Goal: Task Accomplishment & Management: Use online tool/utility

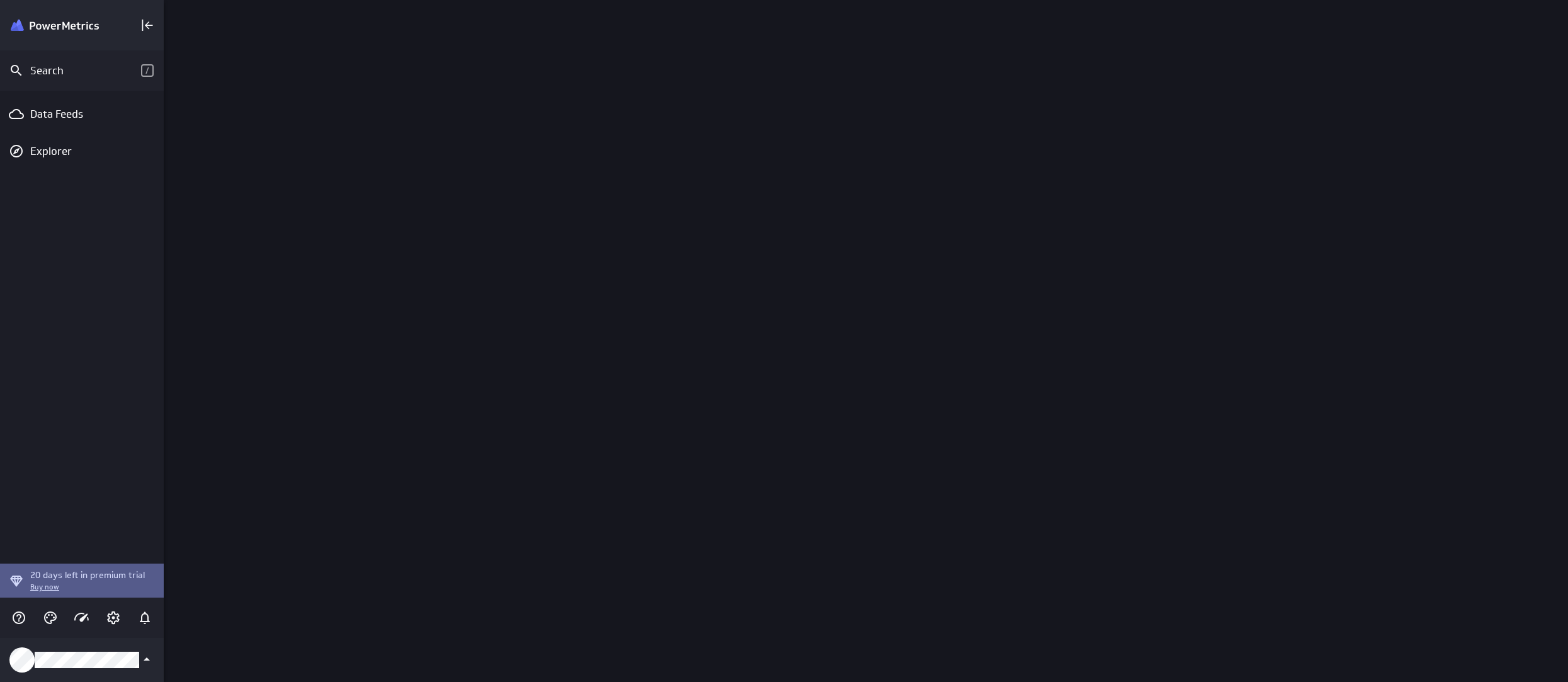
scroll to position [702, 1424]
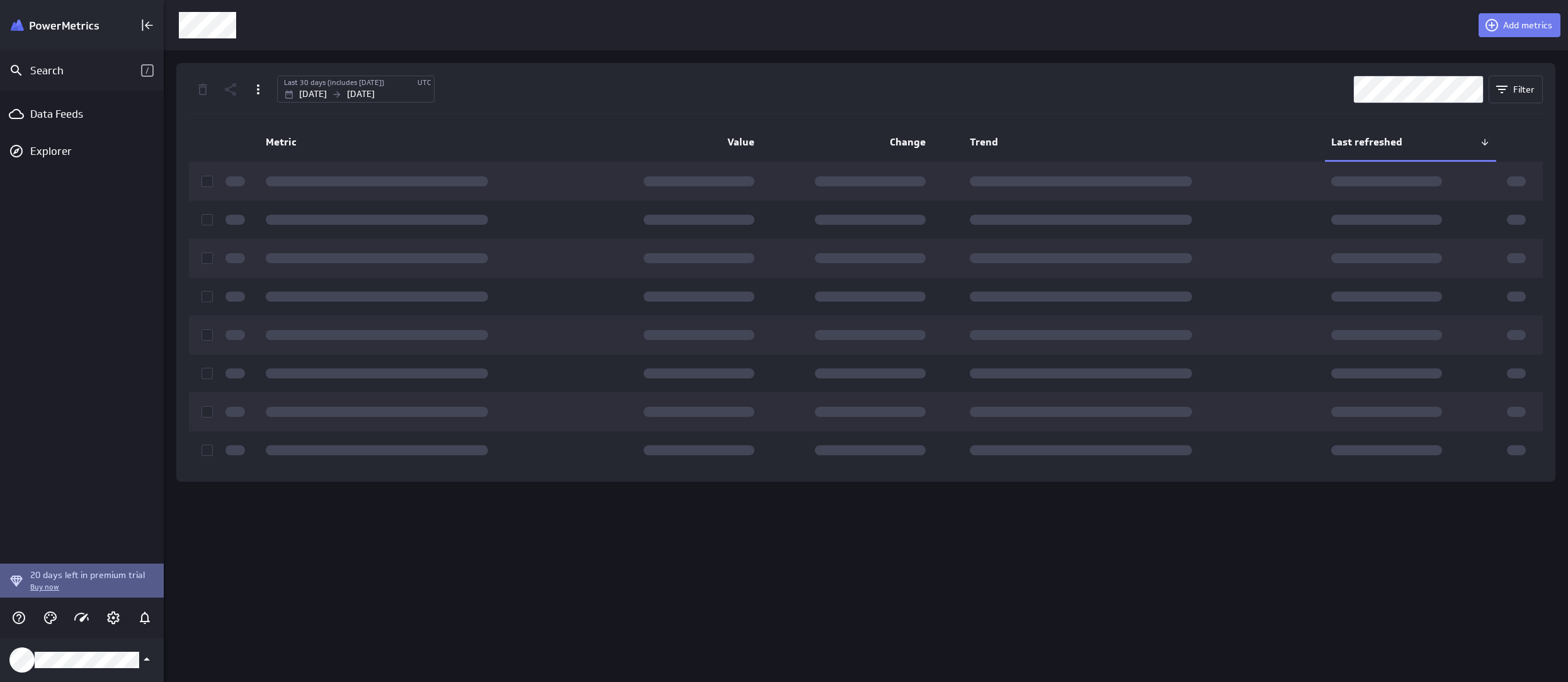
scroll to position [702, 1424]
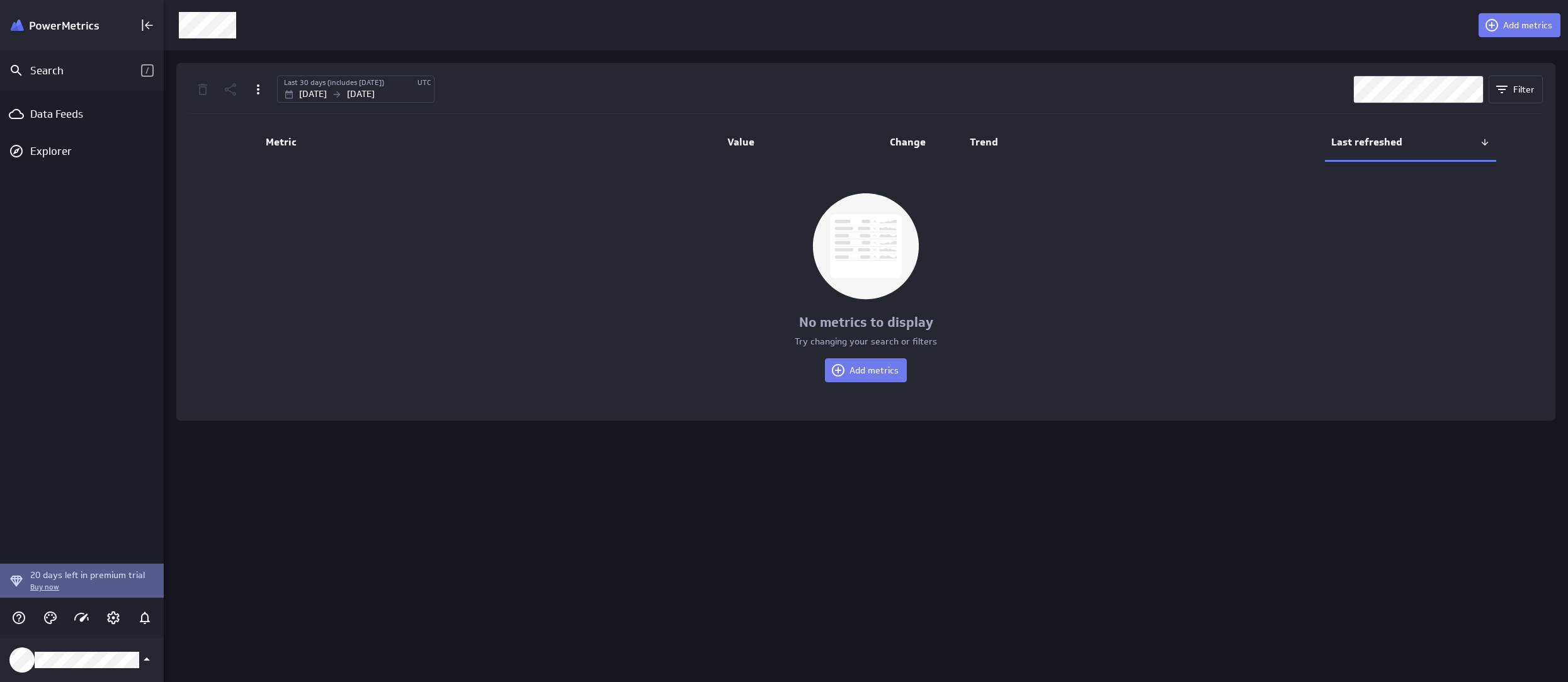
click at [74, 128] on div "Data Feeds Explorer" at bounding box center [82, 327] width 164 height 473
click at [92, 126] on div "Data Feeds" at bounding box center [82, 114] width 164 height 27
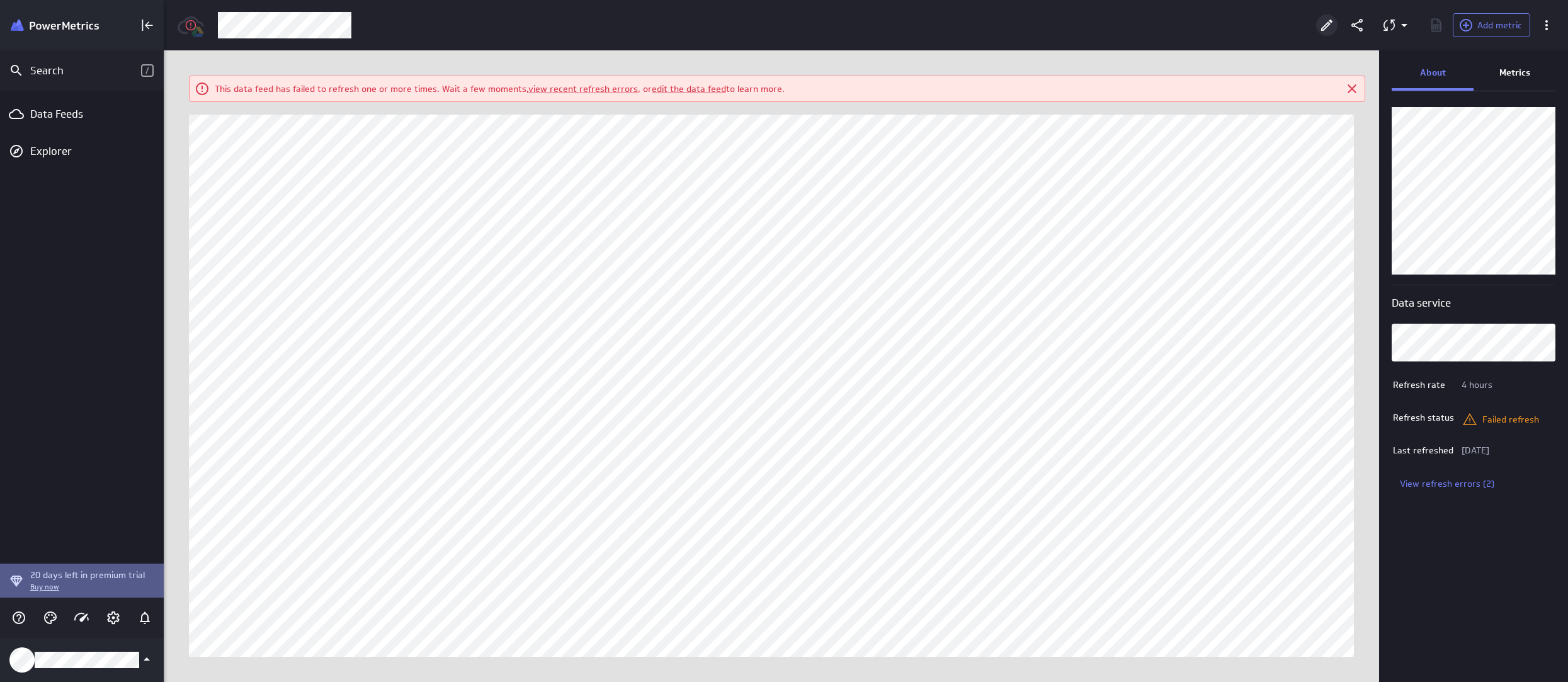
click at [1339, 27] on div at bounding box center [1327, 25] width 27 height 27
click at [1331, 25] on icon "Edit" at bounding box center [1327, 25] width 15 height 15
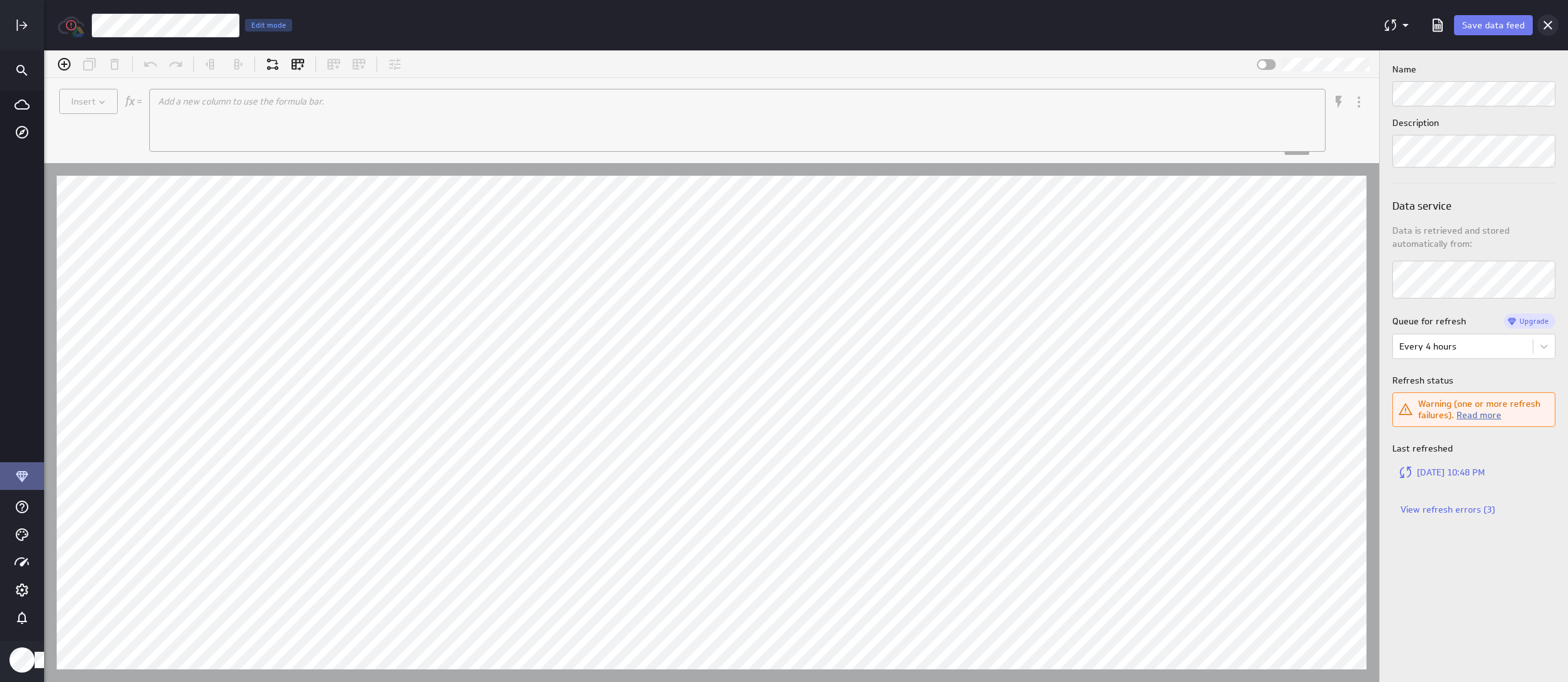
click at [1551, 25] on icon "Cancel" at bounding box center [1548, 25] width 15 height 15
